Goal: Download file/media

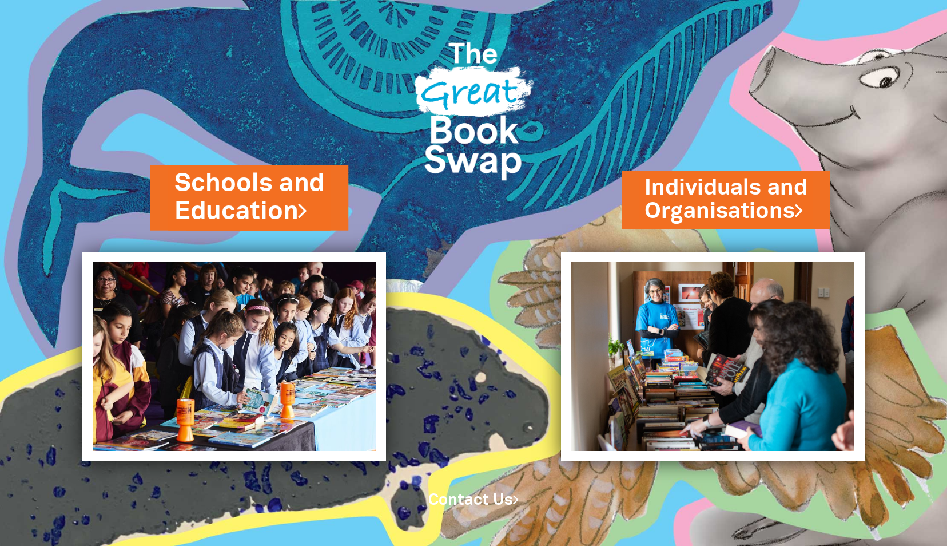
click at [295, 207] on link "Schools and Education" at bounding box center [249, 197] width 150 height 63
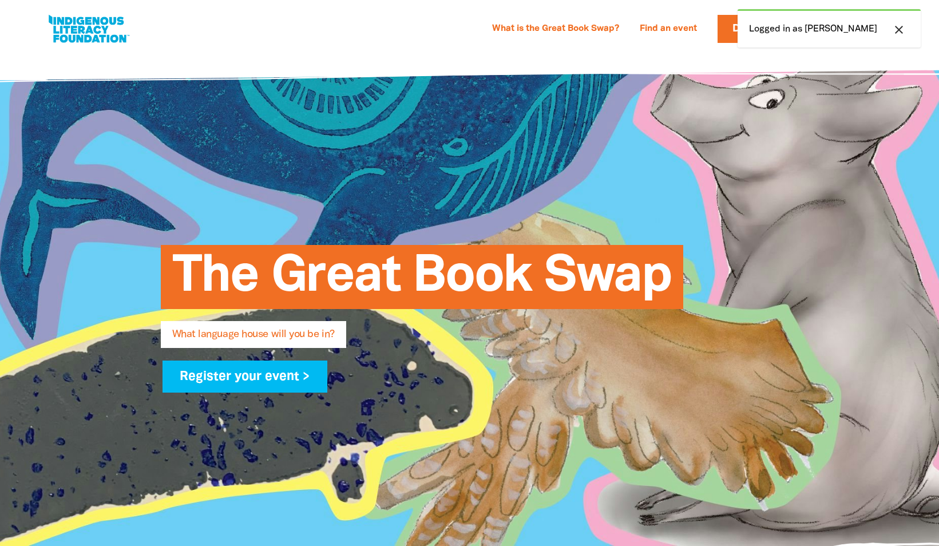
select select "early-learning"
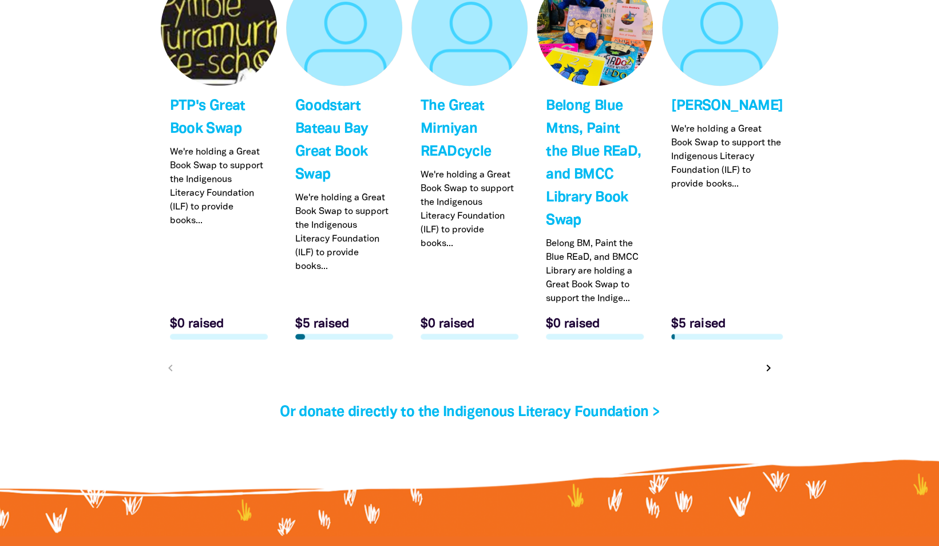
scroll to position [3776, 0]
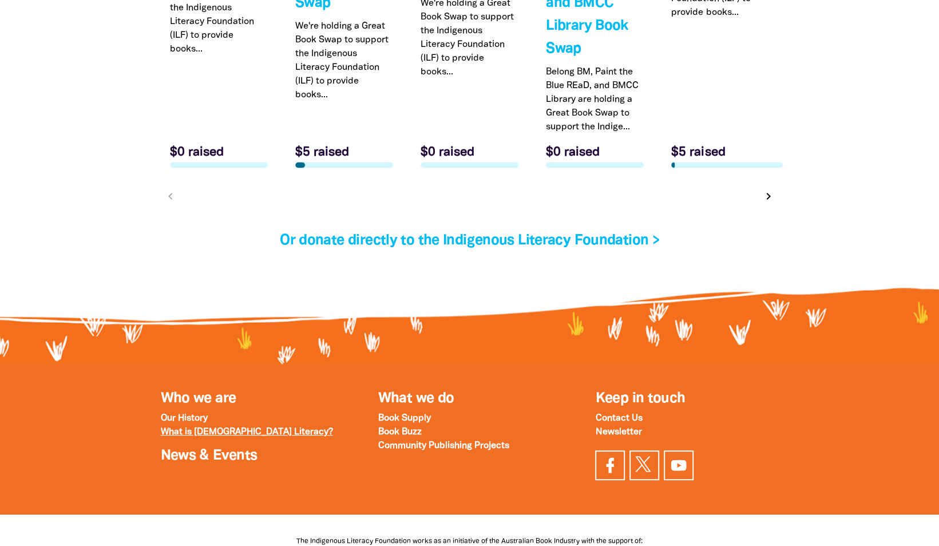
click at [265, 428] on strong "What is Indigenous Literacy?" at bounding box center [247, 432] width 172 height 8
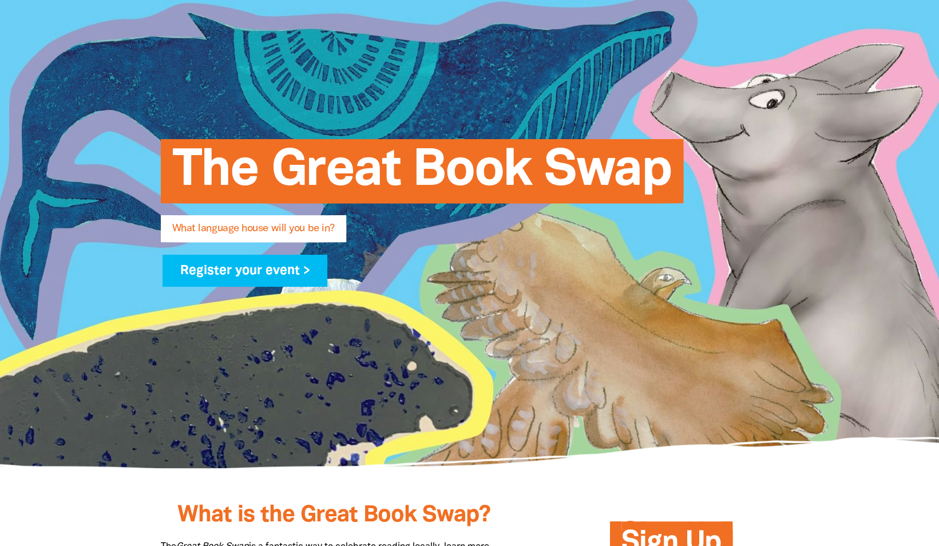
scroll to position [0, 0]
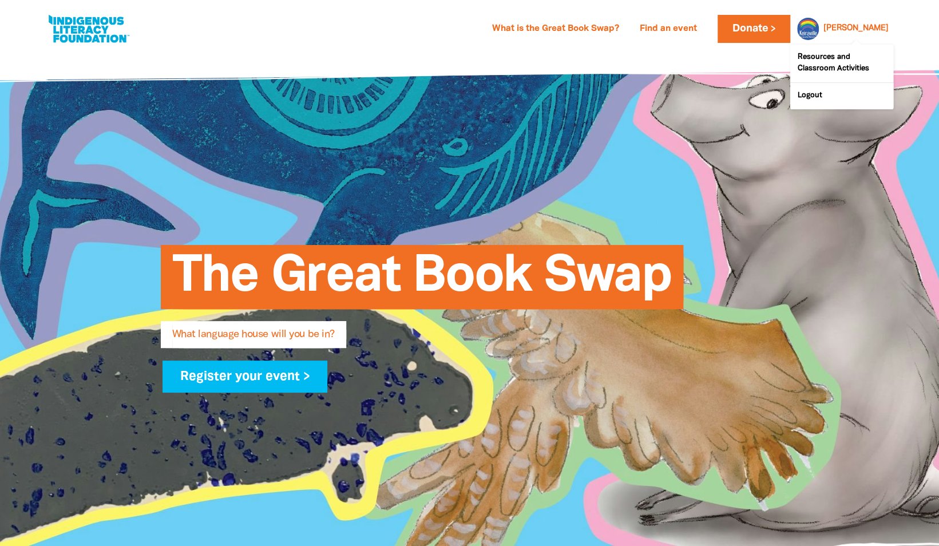
click at [868, 29] on link "Margaret" at bounding box center [855, 29] width 65 height 8
click at [849, 67] on link "Resources and Classroom Activities" at bounding box center [841, 64] width 103 height 38
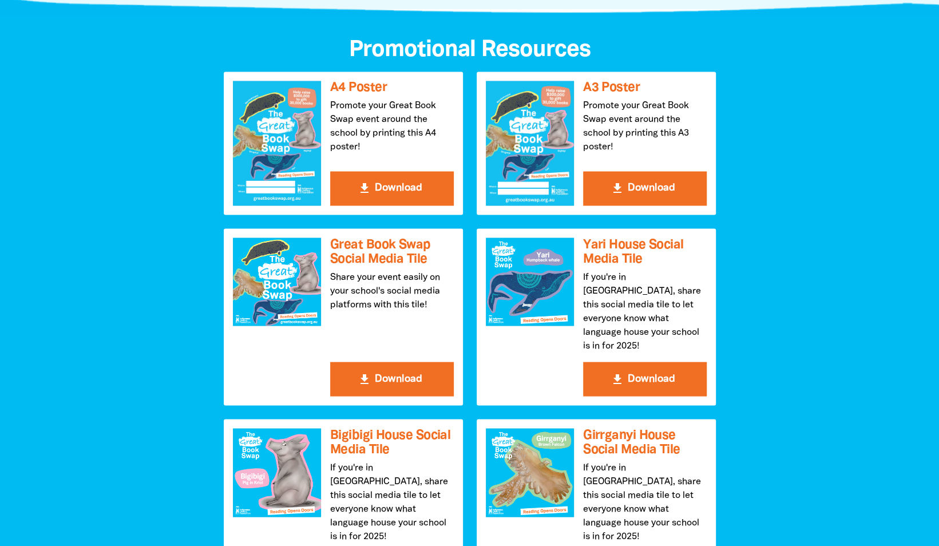
scroll to position [1144, 0]
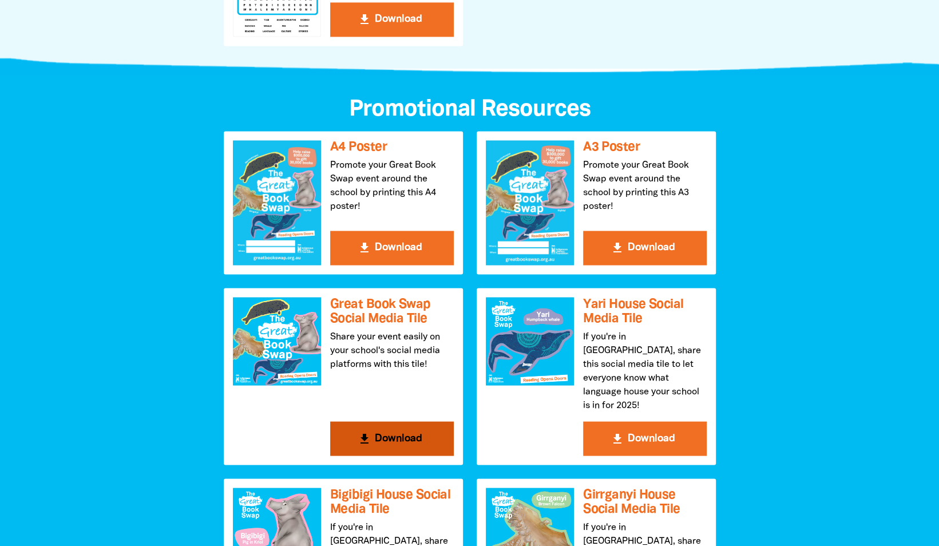
click at [400, 426] on button "get_app Download" at bounding box center [392, 438] width 124 height 34
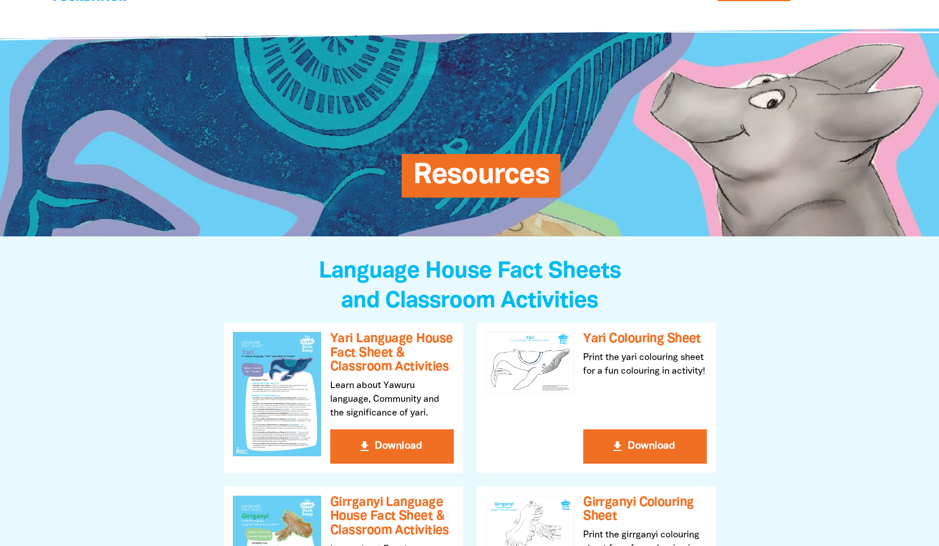
scroll to position [0, 0]
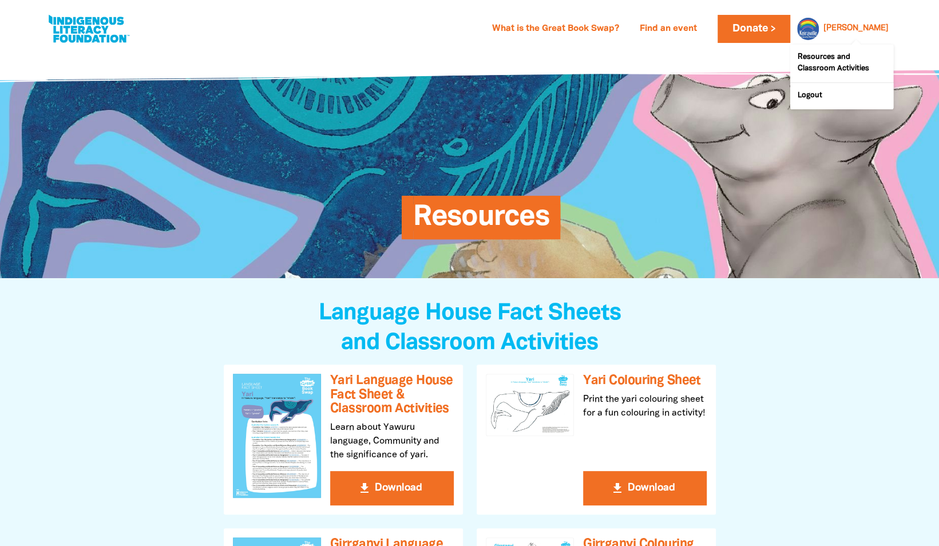
click at [874, 33] on link "Margaret" at bounding box center [855, 29] width 65 height 8
click at [862, 29] on link "Margaret" at bounding box center [855, 29] width 65 height 8
click at [819, 25] on div at bounding box center [804, 28] width 27 height 27
click at [853, 25] on link "Margaret" at bounding box center [855, 29] width 65 height 8
click at [874, 31] on link "Margaret" at bounding box center [855, 29] width 65 height 8
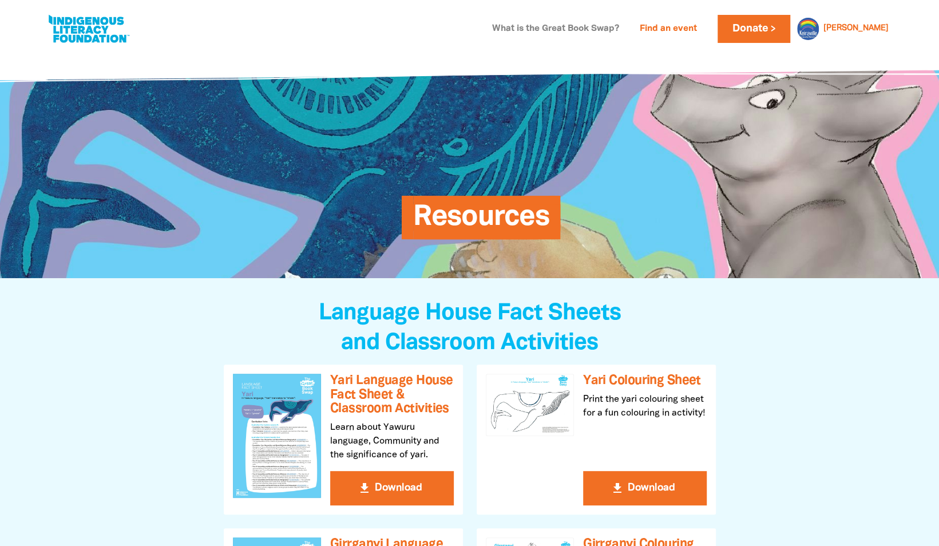
click at [537, 29] on link "What is the Great Book Swap?" at bounding box center [555, 29] width 141 height 18
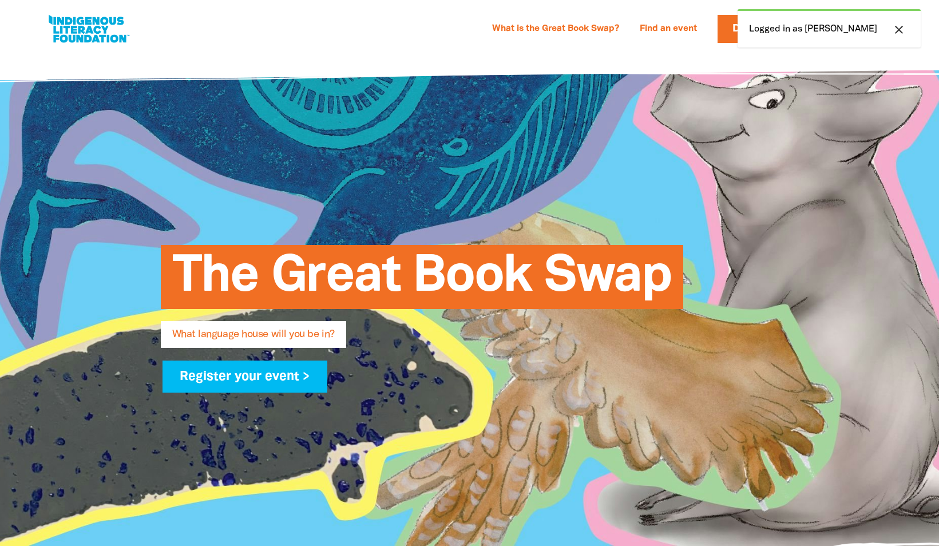
select select "early-learning"
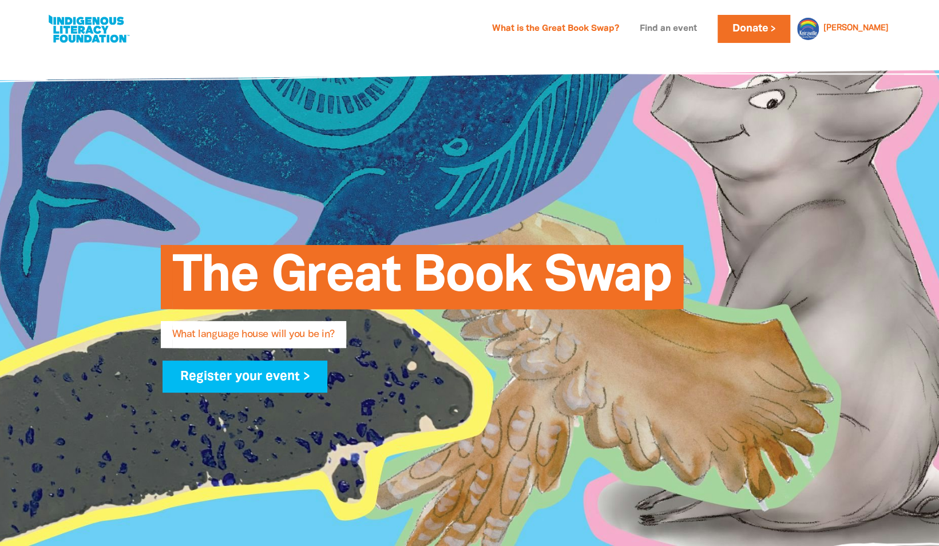
click at [699, 31] on link "Find an event" at bounding box center [668, 29] width 71 height 18
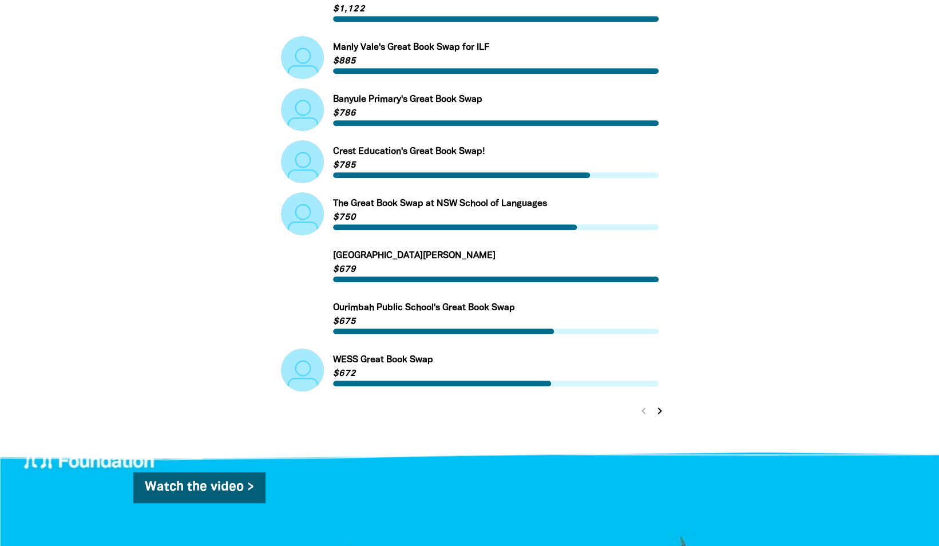
scroll to position [286, 0]
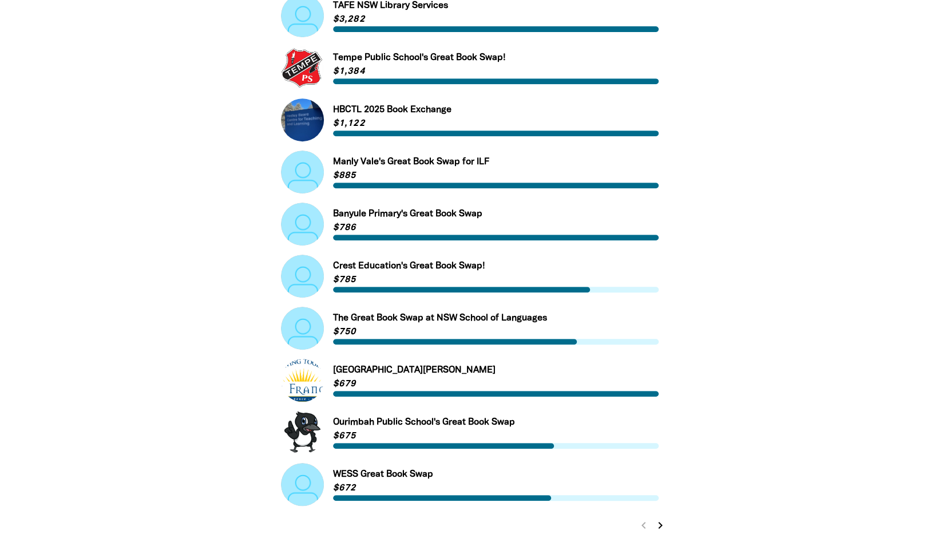
click at [658, 526] on icon "chevron_right" at bounding box center [660, 525] width 14 height 14
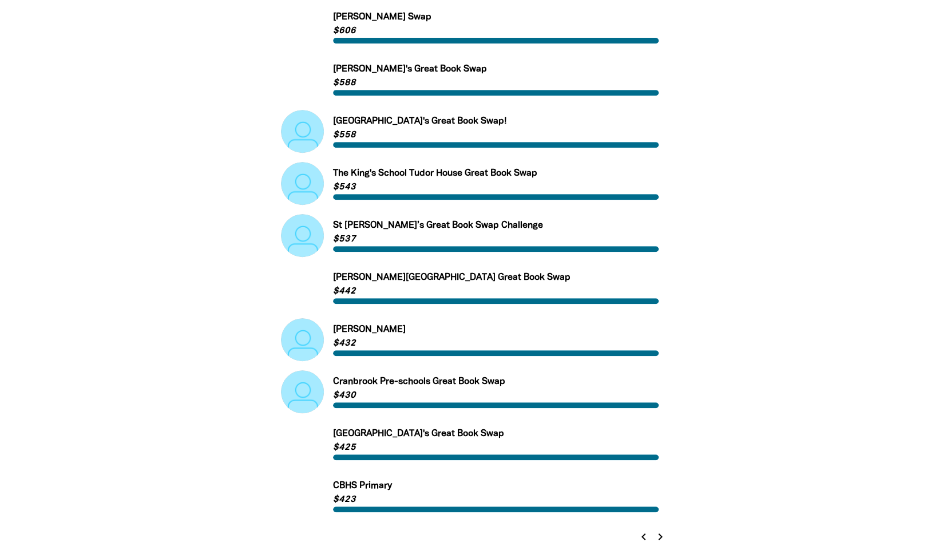
scroll to position [389, 0]
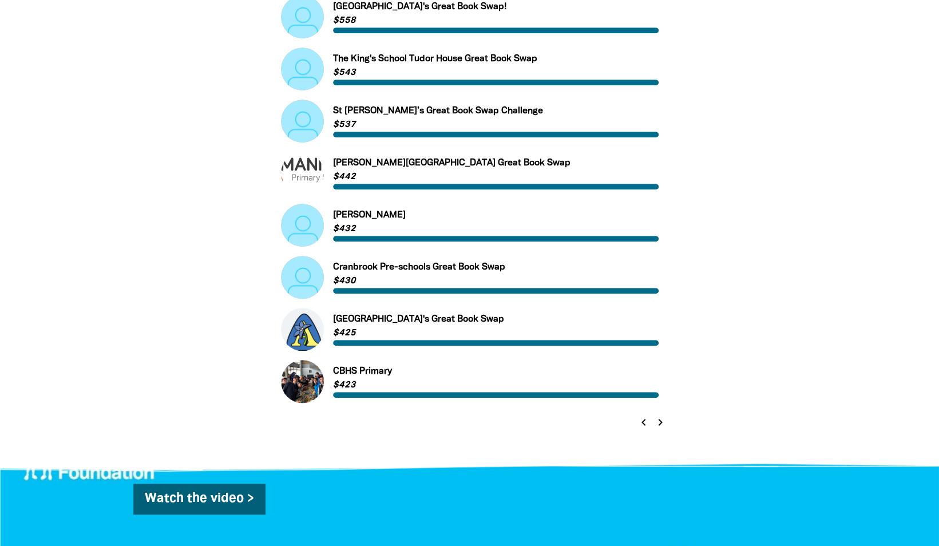
click at [662, 424] on icon "chevron_right" at bounding box center [660, 422] width 14 height 14
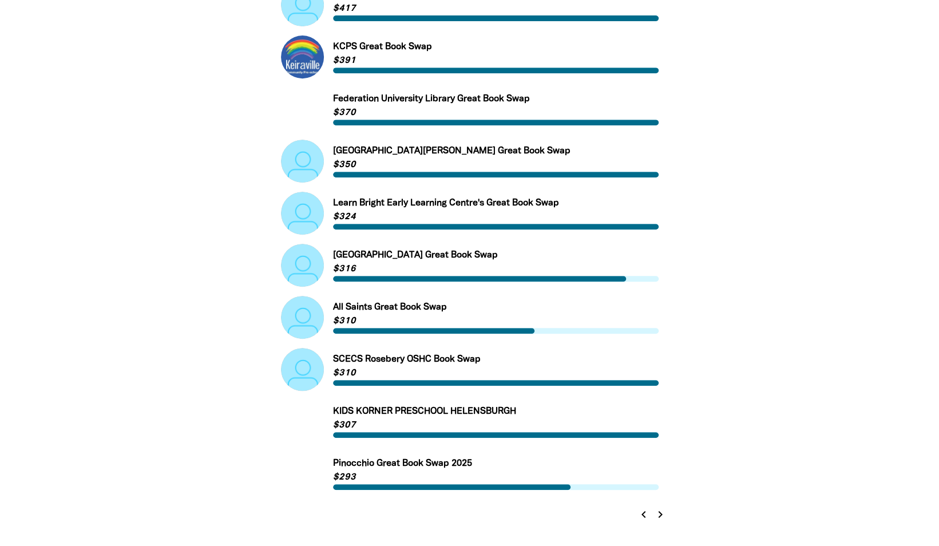
scroll to position [275, 0]
